Goal: Task Accomplishment & Management: Manage account settings

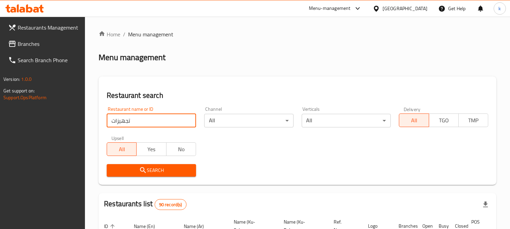
click at [149, 118] on input "تجهيزات" at bounding box center [151, 121] width 89 height 14
click at [148, 118] on input "تجهيزات" at bounding box center [151, 121] width 89 height 14
paste input "Tajhezat Al Toot"
type input "Tajhezat Al Toot"
click at [135, 158] on div "Upsell All Yes No" at bounding box center [152, 146] width 98 height 29
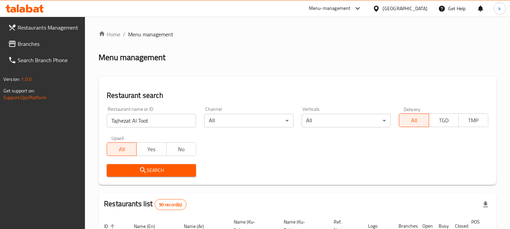
click at [137, 167] on span "Search" at bounding box center [151, 170] width 79 height 9
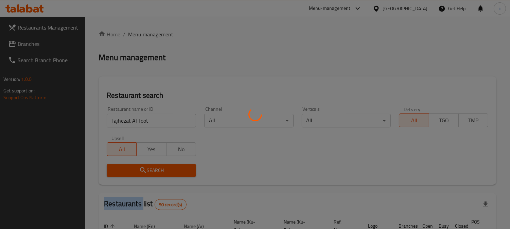
click at [137, 167] on div at bounding box center [255, 114] width 510 height 229
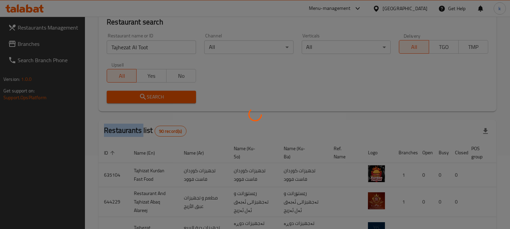
scroll to position [82, 0]
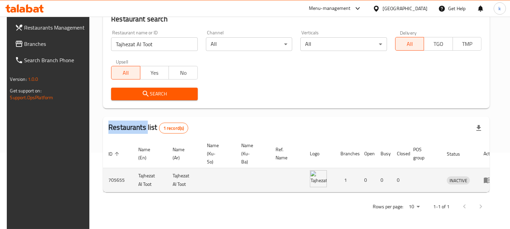
click at [488, 176] on link "enhanced table" at bounding box center [490, 180] width 13 height 8
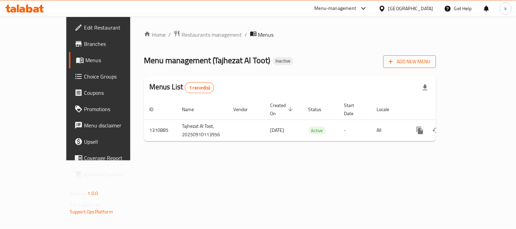
click at [431, 60] on span "Add New Menu" at bounding box center [410, 61] width 42 height 9
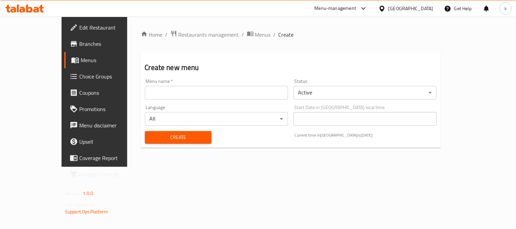
click at [178, 91] on input "text" at bounding box center [216, 93] width 143 height 14
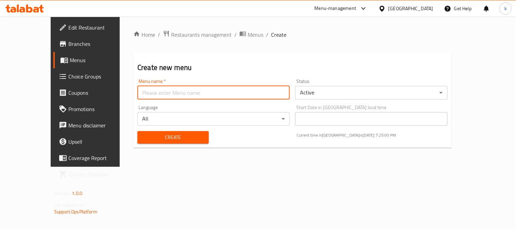
type input "Khaled"
drag, startPoint x: 154, startPoint y: 134, endPoint x: 189, endPoint y: 134, distance: 34.7
click at [156, 134] on span "Create" at bounding box center [173, 137] width 61 height 9
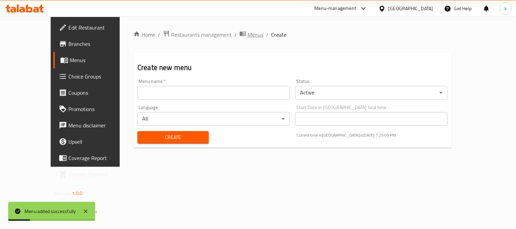
click at [248, 33] on span "Menus" at bounding box center [256, 35] width 16 height 8
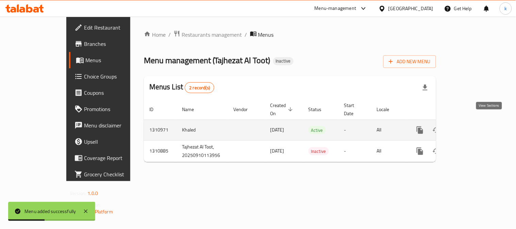
click at [473, 126] on icon "enhanced table" at bounding box center [469, 130] width 8 height 8
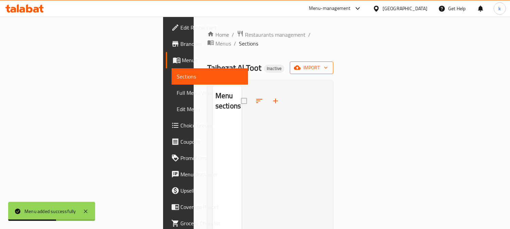
click at [328, 64] on span "import" at bounding box center [312, 68] width 33 height 9
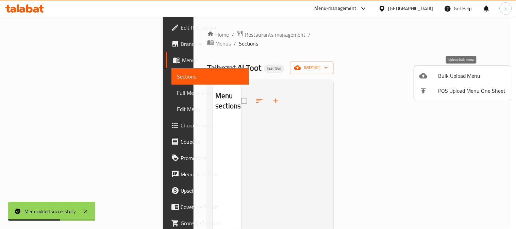
click at [462, 72] on span "Bulk Upload Menu" at bounding box center [471, 76] width 67 height 8
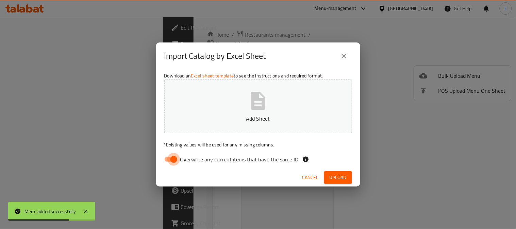
click at [174, 158] on input "Overwrite any current items that have the same ID." at bounding box center [173, 159] width 39 height 13
checkbox input "false"
click at [235, 107] on button "Add Sheet" at bounding box center [258, 107] width 188 height 54
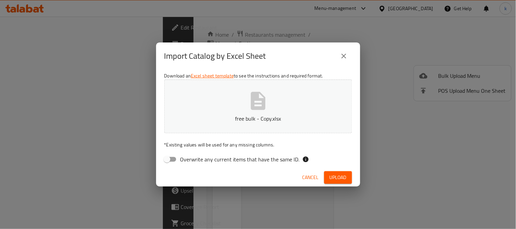
click at [348, 178] on button "Upload" at bounding box center [338, 177] width 28 height 13
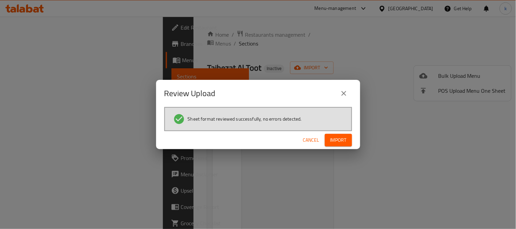
click at [339, 134] on button "Import" at bounding box center [338, 140] width 27 height 13
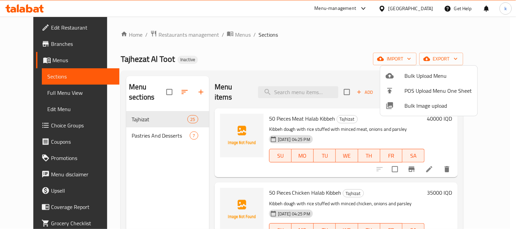
click at [318, 62] on div at bounding box center [258, 114] width 516 height 229
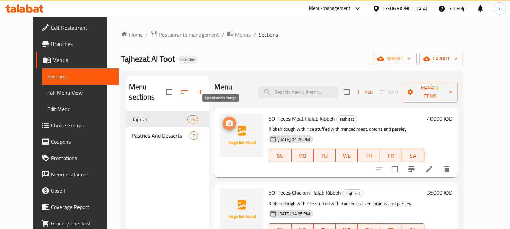
click at [225, 119] on icon "upload picture" at bounding box center [229, 123] width 8 height 8
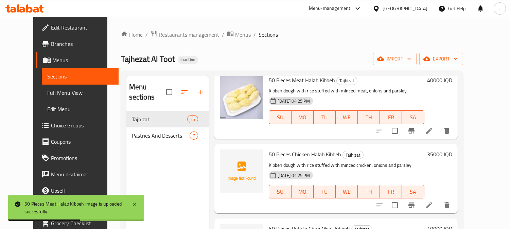
scroll to position [63, 0]
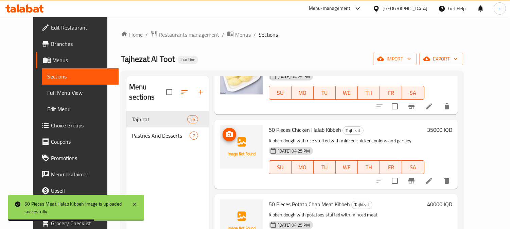
click at [223, 131] on span "upload picture" at bounding box center [230, 135] width 14 height 8
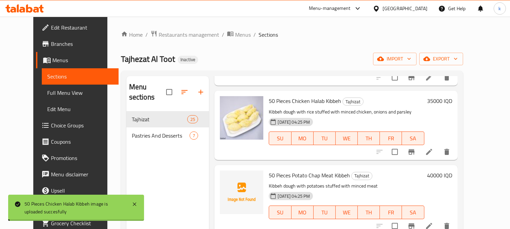
scroll to position [126, 0]
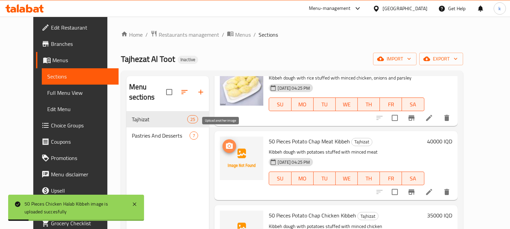
click at [229, 145] on circle "upload picture" at bounding box center [230, 146] width 2 height 2
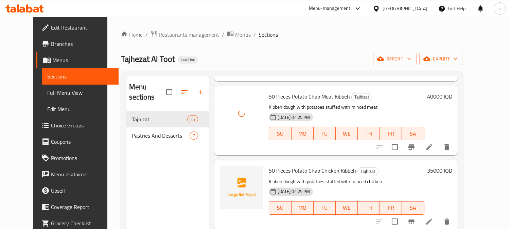
scroll to position [189, 0]
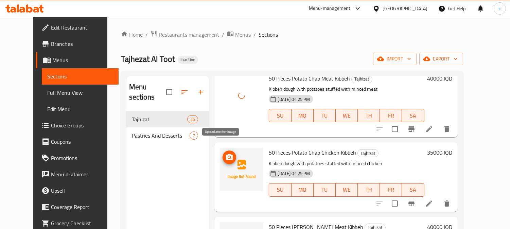
click at [225, 153] on span "upload picture" at bounding box center [230, 157] width 14 height 8
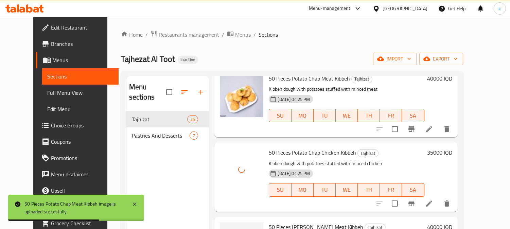
scroll to position [252, 0]
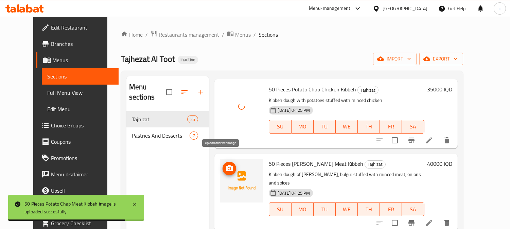
click at [226, 165] on icon "upload picture" at bounding box center [229, 168] width 7 height 6
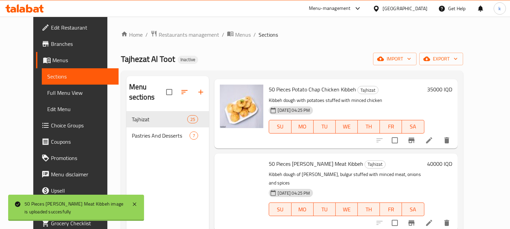
scroll to position [315, 0]
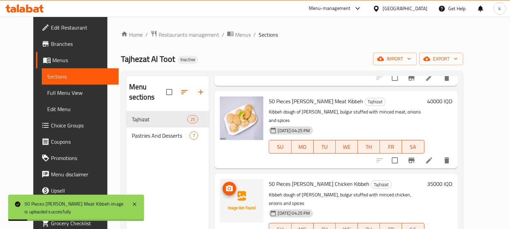
click at [220, 179] on img at bounding box center [242, 201] width 44 height 44
click at [226, 185] on icon "upload picture" at bounding box center [229, 188] width 7 height 6
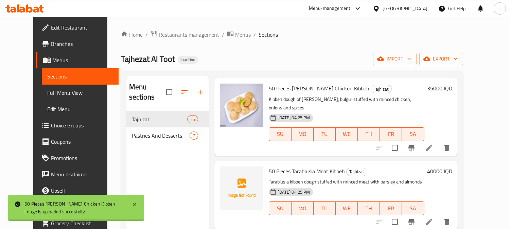
scroll to position [441, 0]
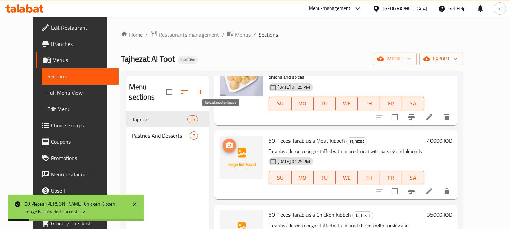
click at [225, 141] on icon "upload picture" at bounding box center [229, 145] width 8 height 8
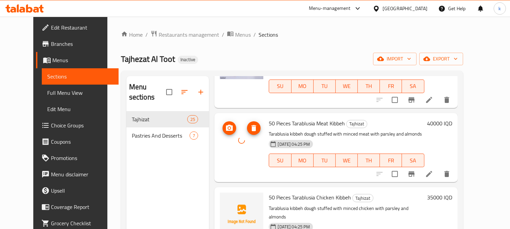
scroll to position [504, 0]
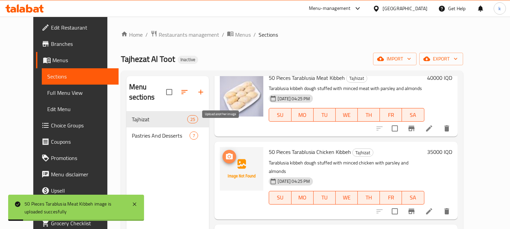
click at [226, 153] on icon "upload picture" at bounding box center [229, 156] width 7 height 6
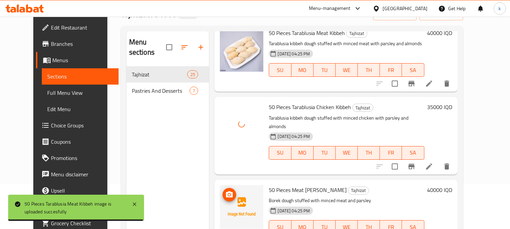
scroll to position [63, 0]
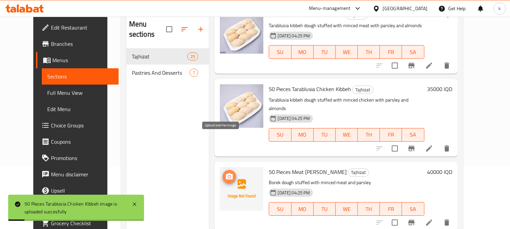
click at [226, 173] on icon "upload picture" at bounding box center [229, 176] width 7 height 6
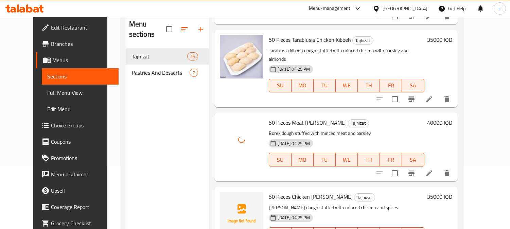
scroll to position [567, 0]
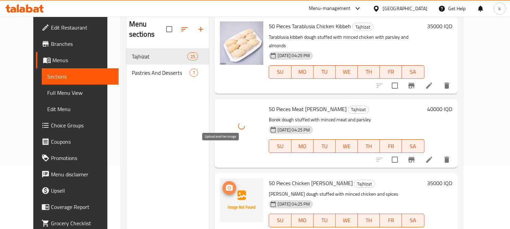
click at [226, 185] on icon "upload picture" at bounding box center [229, 188] width 7 height 6
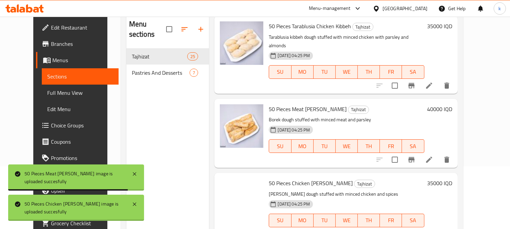
scroll to position [630, 0]
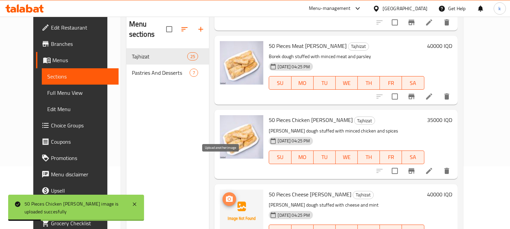
click at [226, 196] on icon "upload picture" at bounding box center [229, 199] width 7 height 6
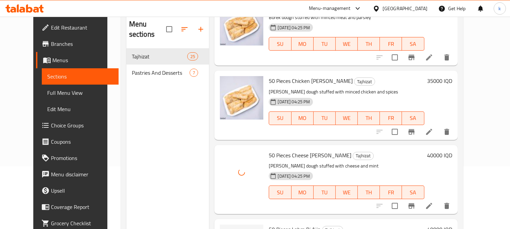
scroll to position [692, 0]
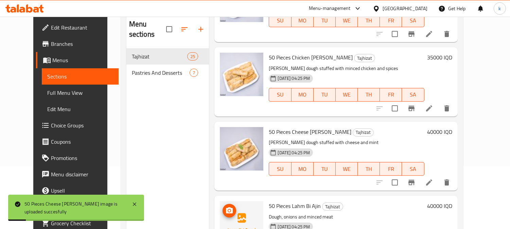
click at [220, 201] on img at bounding box center [242, 223] width 44 height 44
click at [225, 207] on icon "upload picture" at bounding box center [229, 211] width 8 height 8
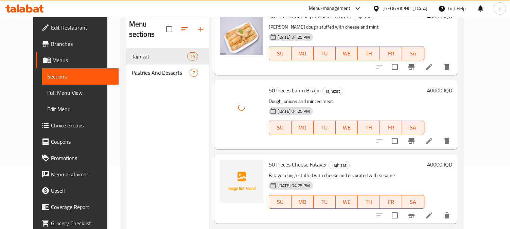
scroll to position [819, 0]
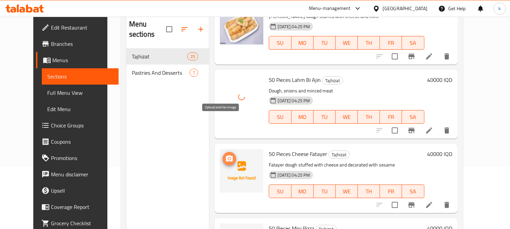
click at [225, 155] on icon "upload picture" at bounding box center [229, 159] width 8 height 8
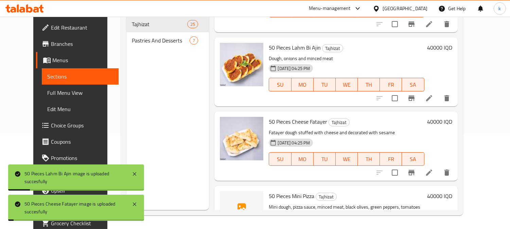
scroll to position [881, 0]
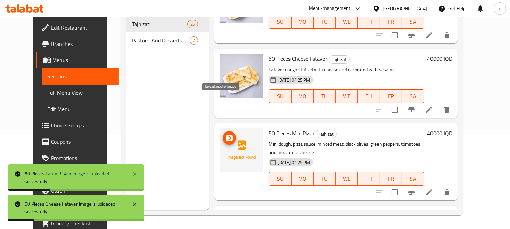
click at [223, 134] on span "upload picture" at bounding box center [230, 138] width 14 height 8
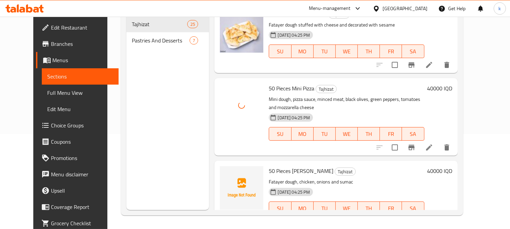
scroll to position [944, 0]
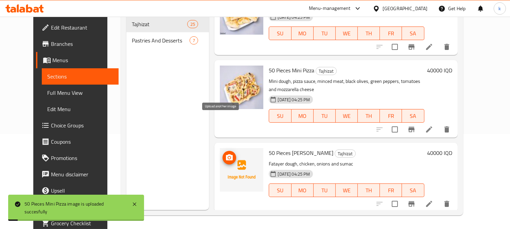
click at [225, 154] on icon "upload picture" at bounding box center [229, 158] width 8 height 8
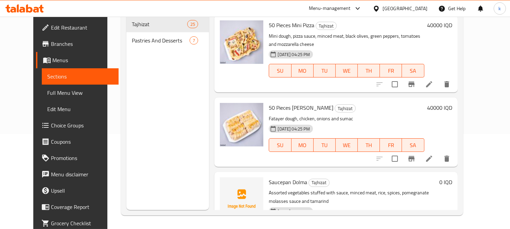
scroll to position [1008, 0]
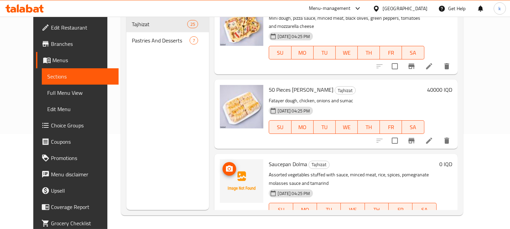
click at [225, 165] on icon "upload picture" at bounding box center [229, 169] width 8 height 8
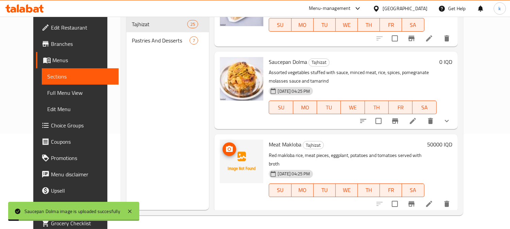
scroll to position [1133, 0]
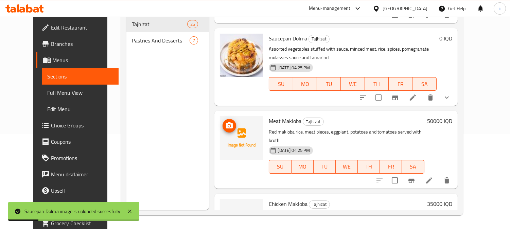
click at [226, 122] on icon "upload picture" at bounding box center [229, 125] width 7 height 6
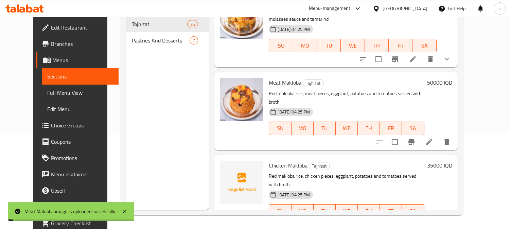
scroll to position [1196, 0]
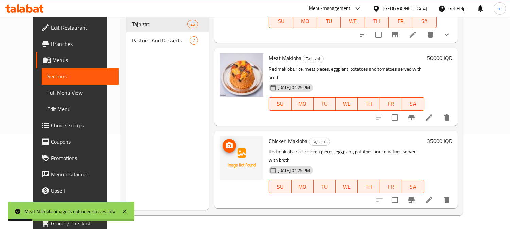
click at [226, 142] on span "upload picture" at bounding box center [230, 146] width 14 height 8
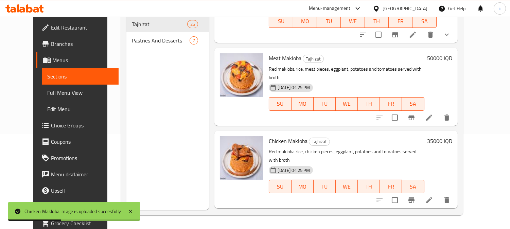
scroll to position [1259, 0]
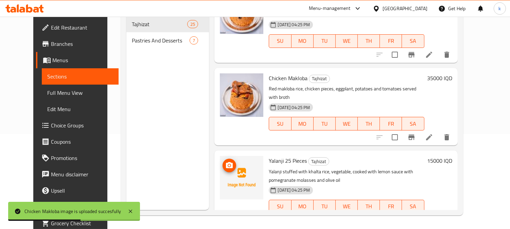
click at [223, 162] on span "upload picture" at bounding box center [230, 166] width 14 height 8
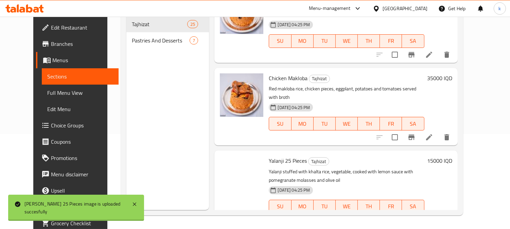
scroll to position [1322, 0]
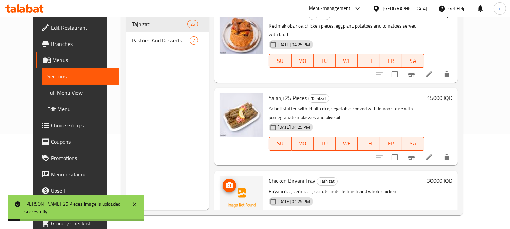
click at [228, 176] on img at bounding box center [242, 198] width 44 height 44
click at [223, 179] on button "upload picture" at bounding box center [230, 186] width 14 height 14
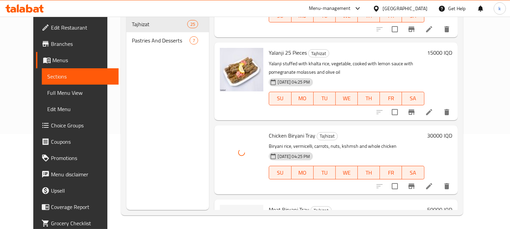
scroll to position [1385, 0]
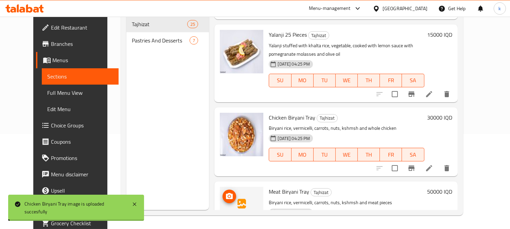
click at [226, 193] on icon "upload picture" at bounding box center [229, 196] width 7 height 6
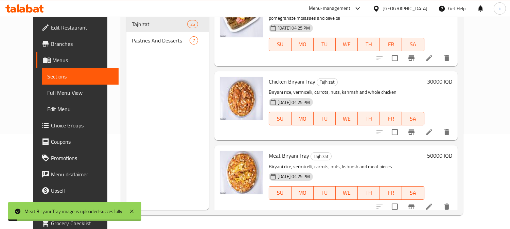
scroll to position [1448, 0]
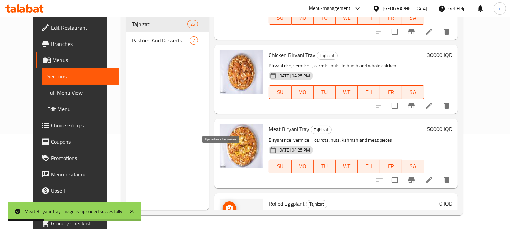
click at [225, 204] on icon "upload picture" at bounding box center [229, 208] width 8 height 8
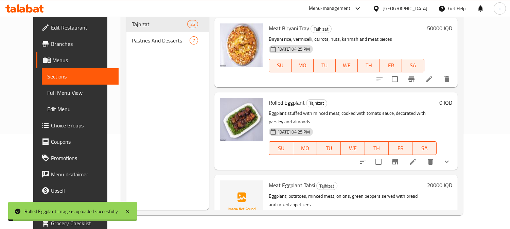
scroll to position [1574, 0]
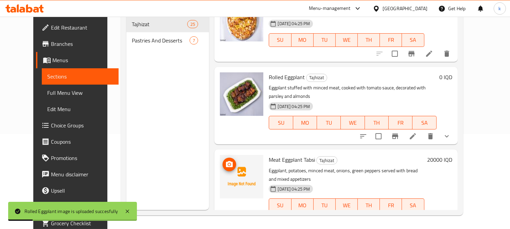
click at [225, 161] on icon "upload picture" at bounding box center [229, 165] width 8 height 8
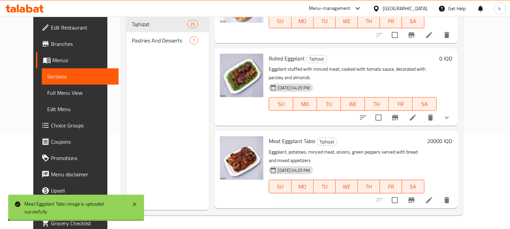
scroll to position [1637, 0]
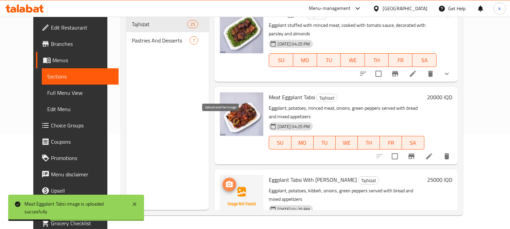
click at [226, 181] on icon "upload picture" at bounding box center [229, 184] width 7 height 6
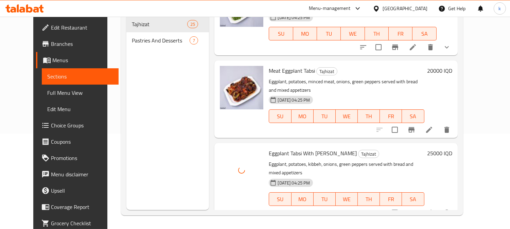
scroll to position [1678, 0]
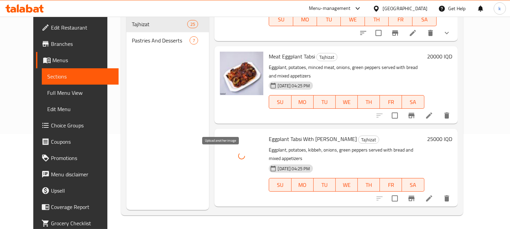
click at [225, 223] on icon "upload picture" at bounding box center [229, 227] width 8 height 8
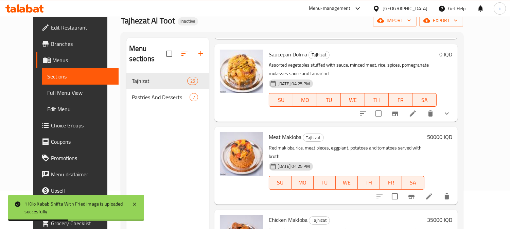
scroll to position [0, 0]
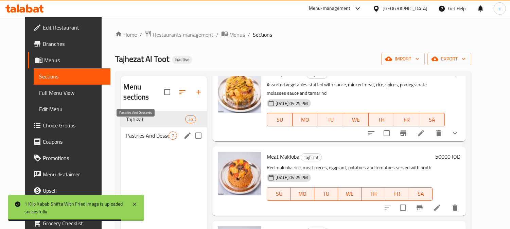
click at [138, 132] on span "Pastries And Desserts" at bounding box center [147, 136] width 43 height 8
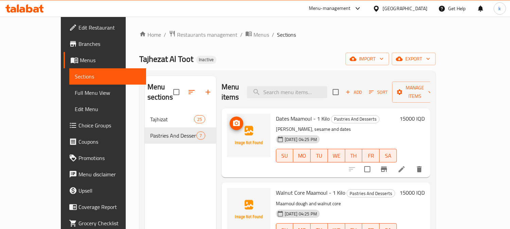
click at [233, 120] on icon "upload picture" at bounding box center [236, 123] width 7 height 6
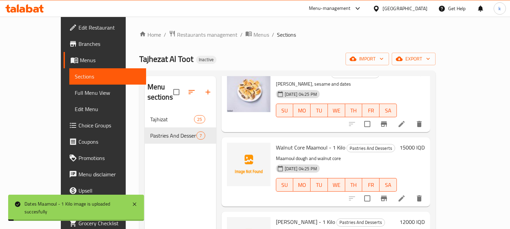
scroll to position [63, 0]
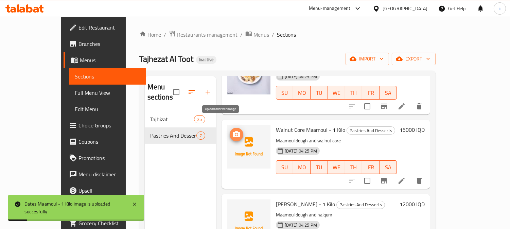
click at [233, 131] on icon "upload picture" at bounding box center [236, 134] width 7 height 6
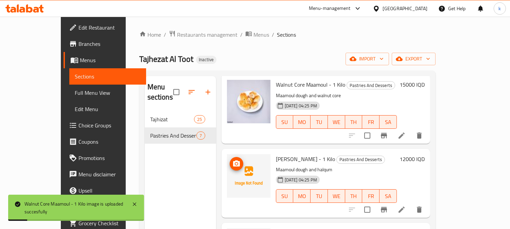
scroll to position [126, 0]
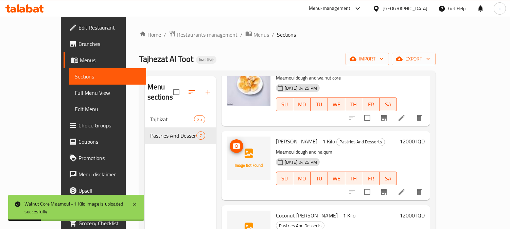
click at [233, 143] on icon "upload picture" at bounding box center [236, 146] width 7 height 6
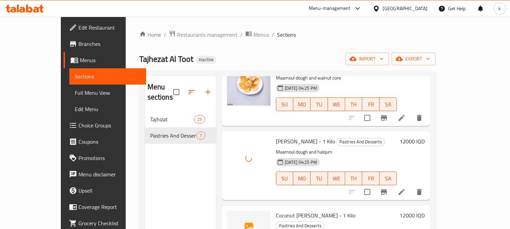
scroll to position [189, 0]
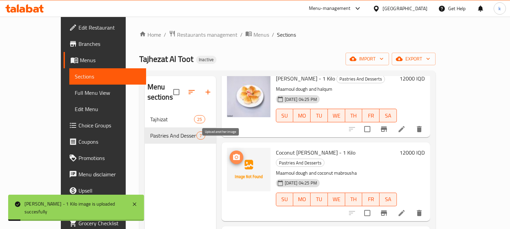
click at [233, 154] on icon "upload picture" at bounding box center [236, 157] width 7 height 6
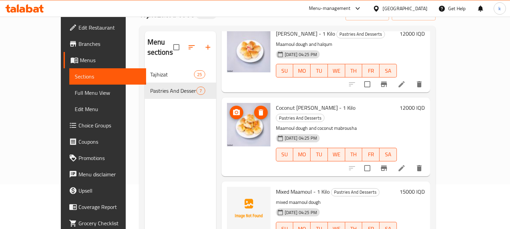
scroll to position [63, 0]
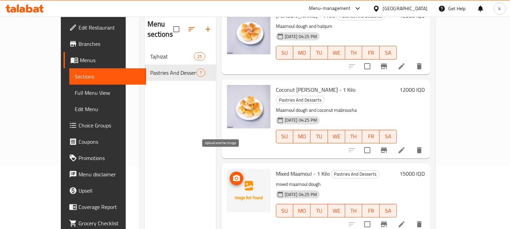
click at [230, 172] on button "upload picture" at bounding box center [237, 179] width 14 height 14
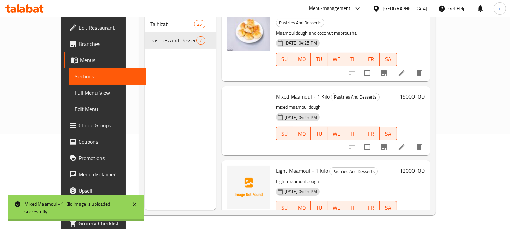
scroll to position [252, 0]
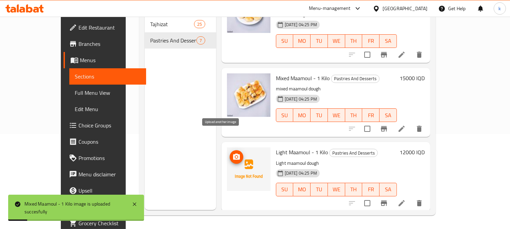
click at [233, 153] on icon "upload picture" at bounding box center [237, 157] width 8 height 8
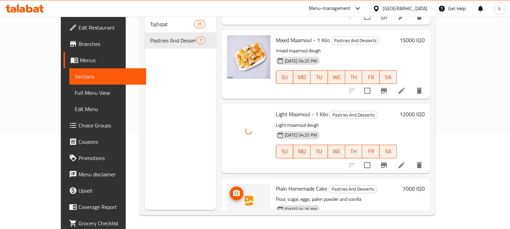
scroll to position [307, 0]
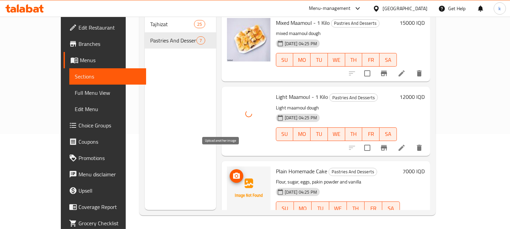
click at [233, 173] on icon "upload picture" at bounding box center [236, 176] width 7 height 6
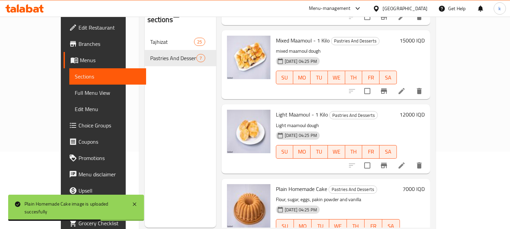
scroll to position [0, 0]
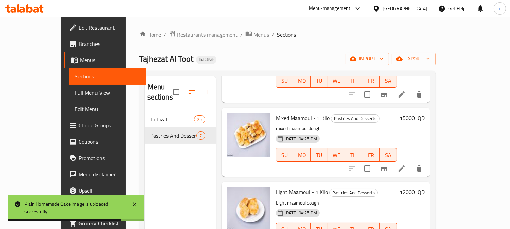
click at [79, 24] on span "Edit Restaurant" at bounding box center [110, 27] width 62 height 8
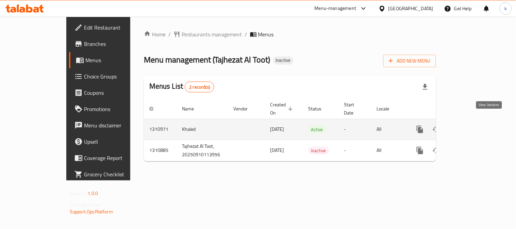
click at [473, 125] on icon "enhanced table" at bounding box center [469, 129] width 8 height 8
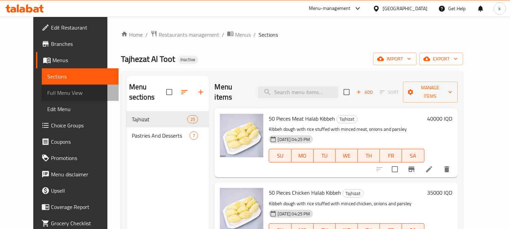
click at [48, 92] on span "Full Menu View" at bounding box center [80, 93] width 66 height 8
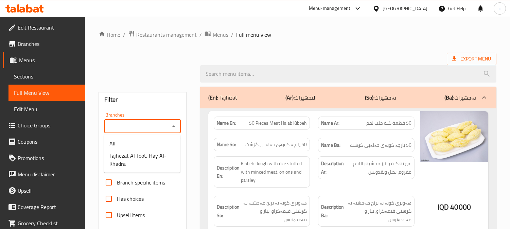
click at [141, 127] on input "Branches" at bounding box center [136, 127] width 61 height 10
click at [145, 155] on span "Tajhezat Al Toot, Hay Al-Khadra" at bounding box center [142, 160] width 66 height 16
type input "Tajhezat Al Toot, Hay Al-Khadra"
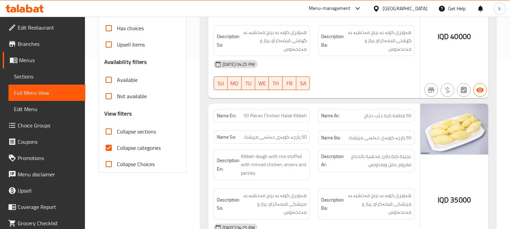
scroll to position [189, 0]
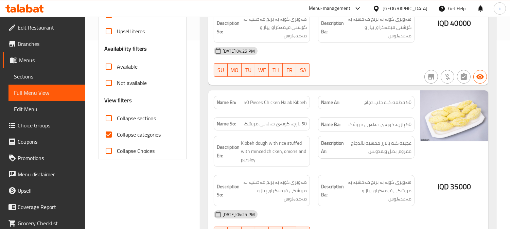
click at [104, 130] on input "Collapse categories" at bounding box center [109, 135] width 16 height 16
checkbox input "false"
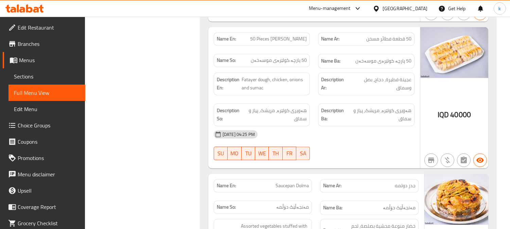
scroll to position [2267, 0]
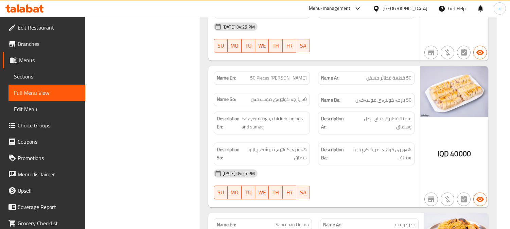
click at [372, 75] on span "50 قطعة فطائر مسخن" at bounding box center [389, 78] width 45 height 7
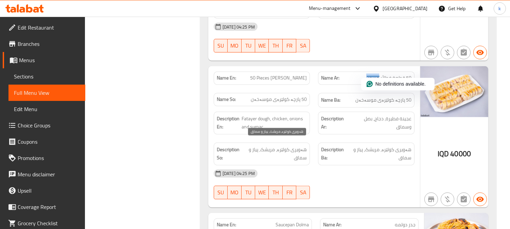
copy span "مسخن"
click at [390, 167] on div "[DATE] 04:25 PM" at bounding box center [314, 174] width 209 height 16
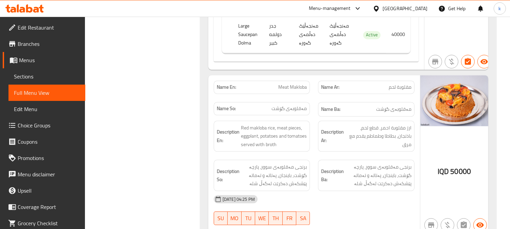
scroll to position [2770, 0]
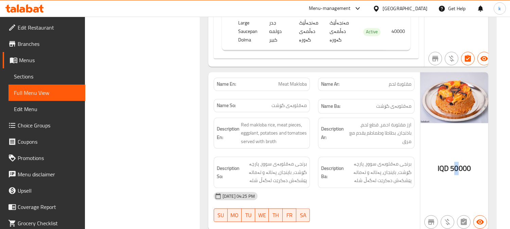
click at [450, 164] on div "IQD 50000" at bounding box center [454, 169] width 33 height 10
click at [372, 188] on div "[DATE] 04:25 PM" at bounding box center [314, 196] width 209 height 16
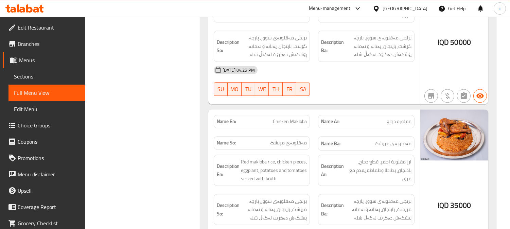
scroll to position [2960, 0]
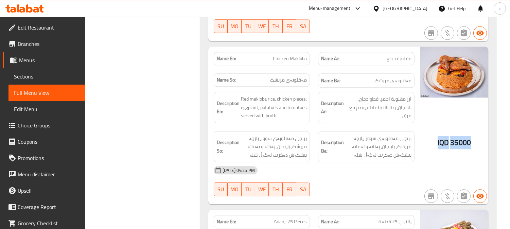
drag, startPoint x: 484, startPoint y: 133, endPoint x: 431, endPoint y: 133, distance: 53.4
click at [434, 127] on div "IQD 35000" at bounding box center [455, 126] width 68 height 158
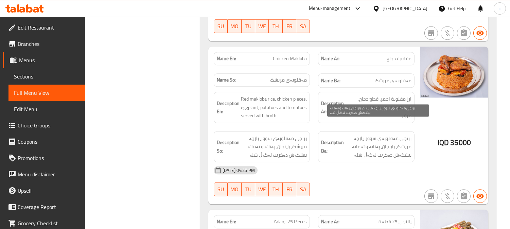
click at [380, 142] on span "برنجی مەقلوبەی سوور، پارچە مریشک، باینجان، پەتاتە و تەماتە پێشکەش دەکرێت لەگەڵ …" at bounding box center [378, 146] width 66 height 25
drag, startPoint x: 388, startPoint y: 144, endPoint x: 356, endPoint y: 144, distance: 32.0
click at [358, 144] on span "برنجی مەقلوبەی سوور، پارچە مریشک، باینجان، پەتاتە و تەماتە پێشکەش دەکرێت لەگەڵ …" at bounding box center [378, 146] width 66 height 25
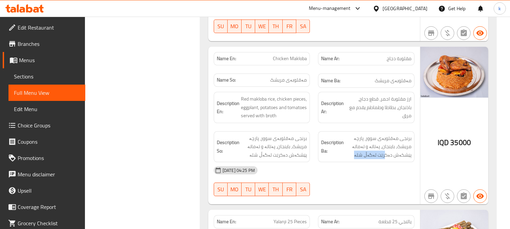
click at [371, 149] on div "Description Ba: برنجی مەقلوبەی سوور، پارچە مریشک، باینجان، پەتاتە و تەماتە پێشک…" at bounding box center [366, 146] width 97 height 31
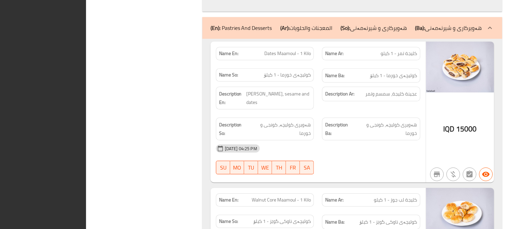
scroll to position [0, 0]
